Goal: Transaction & Acquisition: Purchase product/service

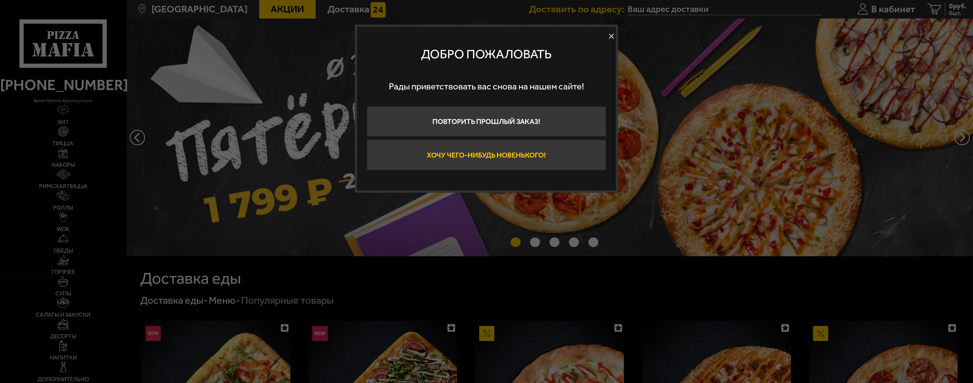
click at [470, 155] on button "Хочу чего-нибудь новенького!" at bounding box center [486, 155] width 239 height 31
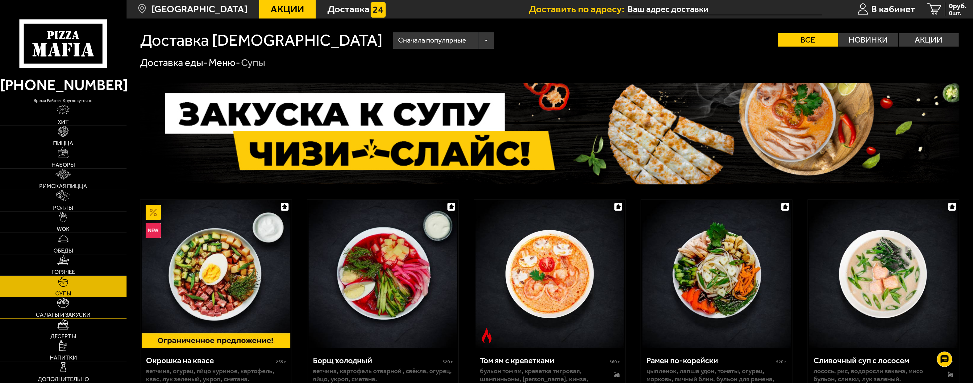
click at [73, 315] on span "Салаты и закуски" at bounding box center [63, 315] width 55 height 6
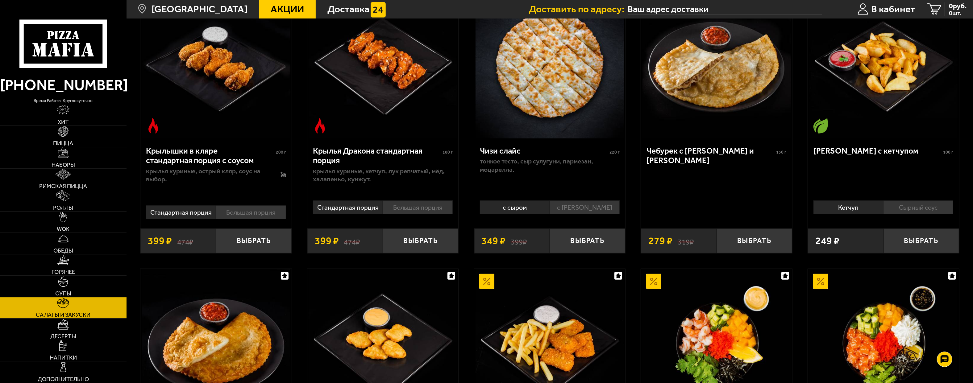
scroll to position [373, 0]
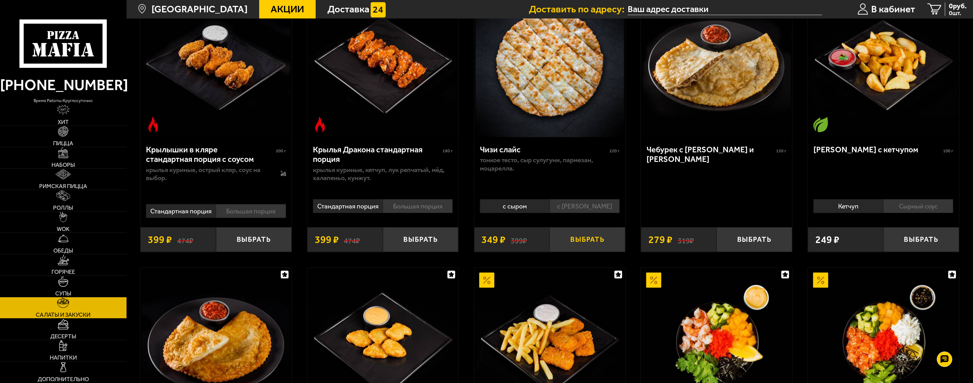
click at [594, 243] on button "Выбрать" at bounding box center [588, 239] width 76 height 25
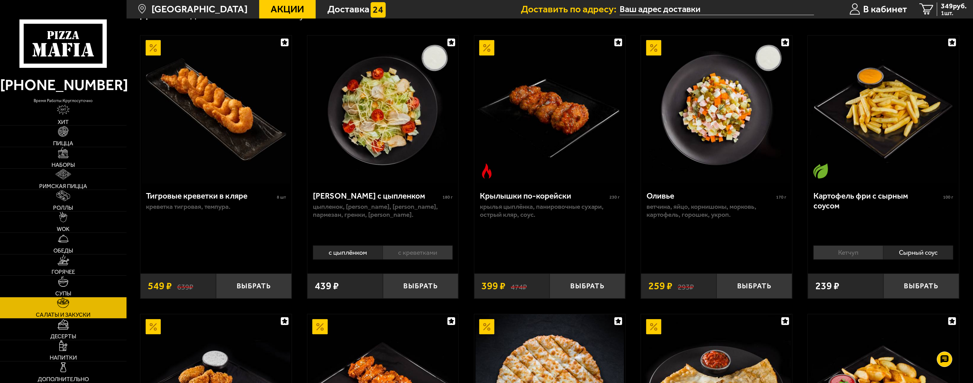
scroll to position [0, 0]
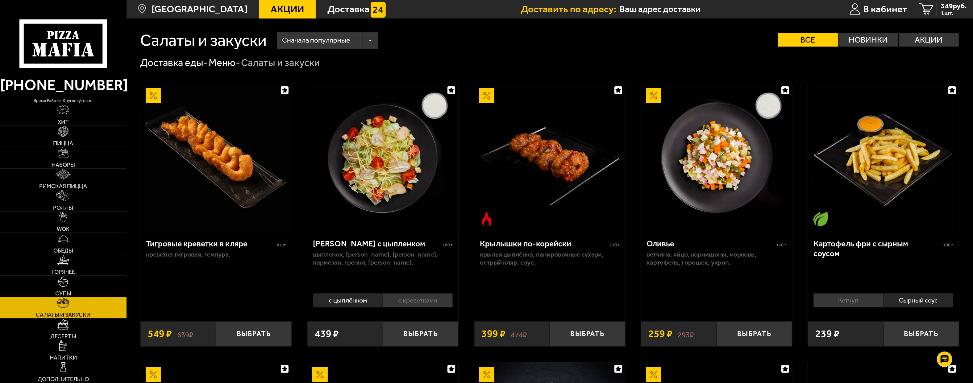
click at [69, 139] on link "Пицца" at bounding box center [63, 136] width 127 height 21
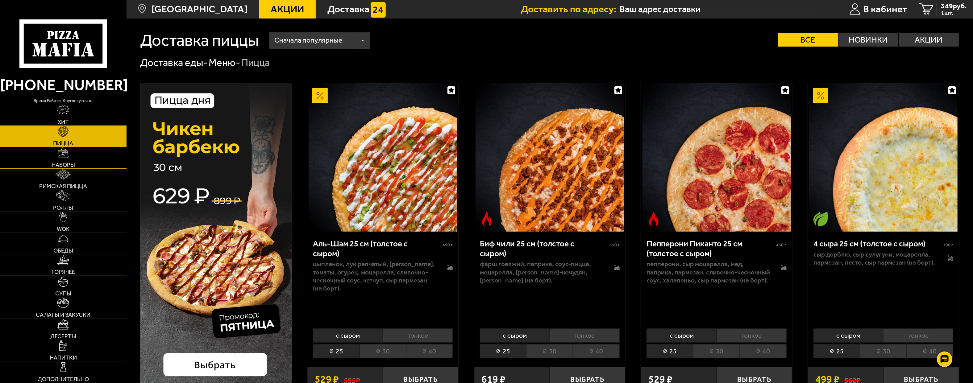
click at [66, 164] on span "Наборы" at bounding box center [63, 165] width 23 height 6
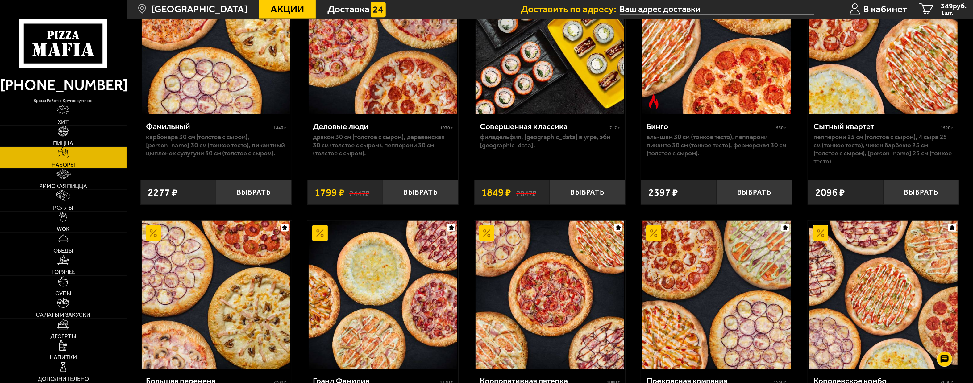
scroll to position [1188, 0]
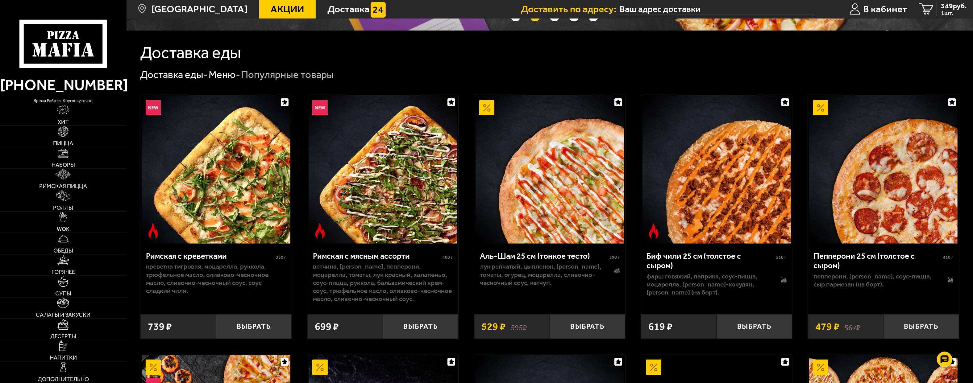
scroll to position [272, 0]
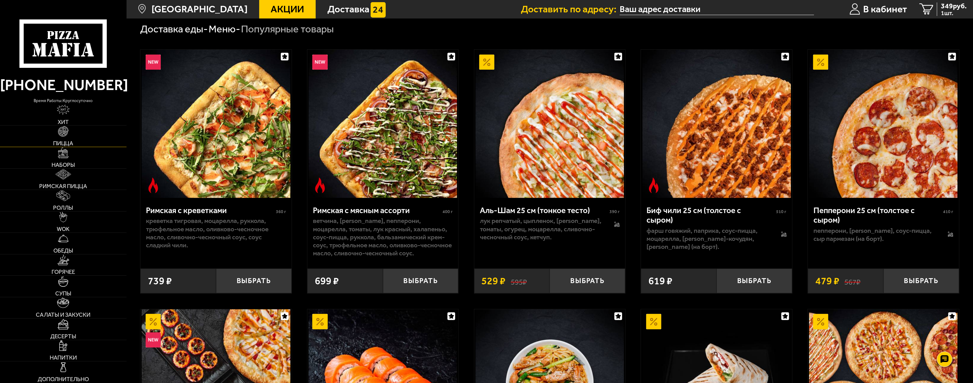
click at [64, 141] on span "Пицца" at bounding box center [63, 144] width 20 height 6
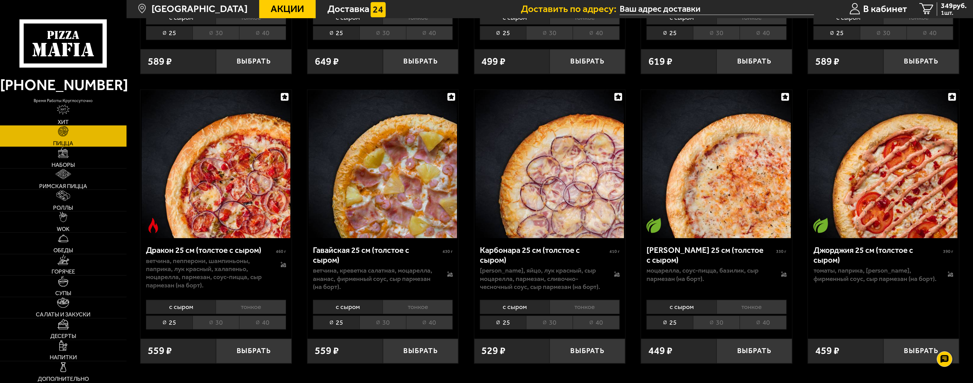
scroll to position [1595, 0]
